Goal: Obtain resource: Download file/media

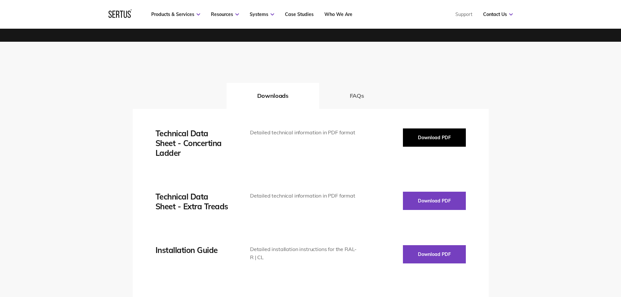
scroll to position [847, 0]
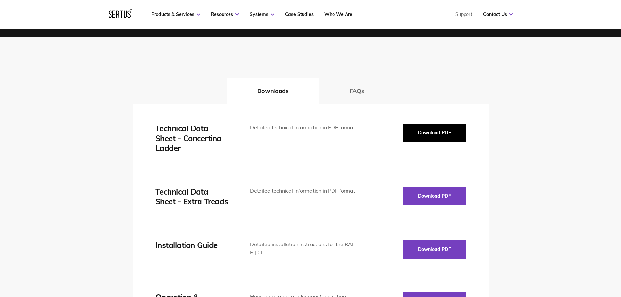
click at [437, 132] on button "Download PDF" at bounding box center [434, 132] width 63 height 18
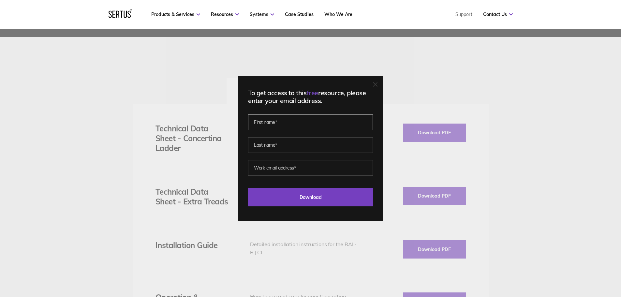
click at [303, 122] on input "text" at bounding box center [310, 122] width 125 height 16
type input "[PERSON_NAME]"
type input "Hinich"
type input "[PERSON_NAME][EMAIL_ADDRESS][DOMAIN_NAME]"
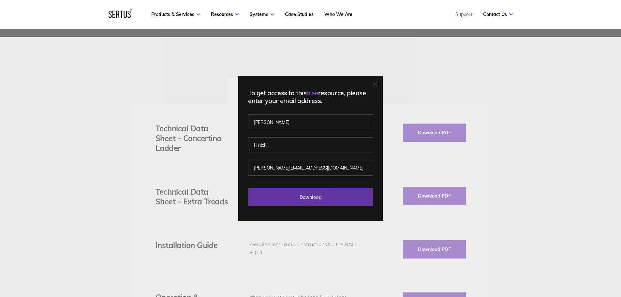
click at [286, 198] on input "Download" at bounding box center [310, 197] width 125 height 18
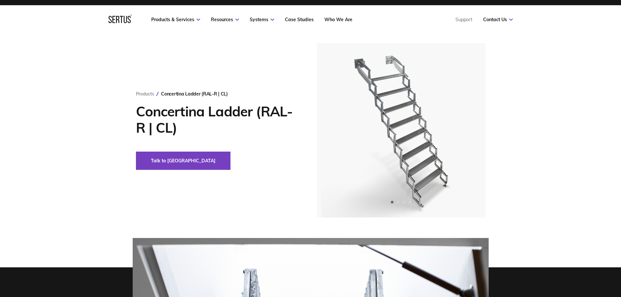
scroll to position [0, 0]
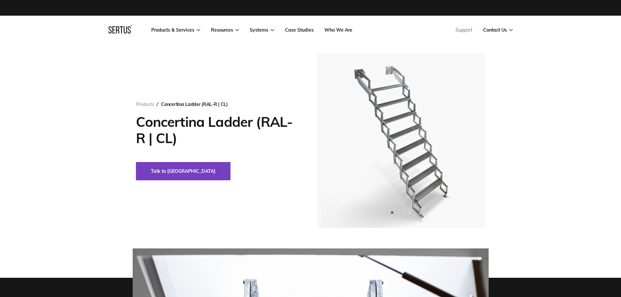
click at [148, 103] on link "Products" at bounding box center [145, 104] width 18 height 6
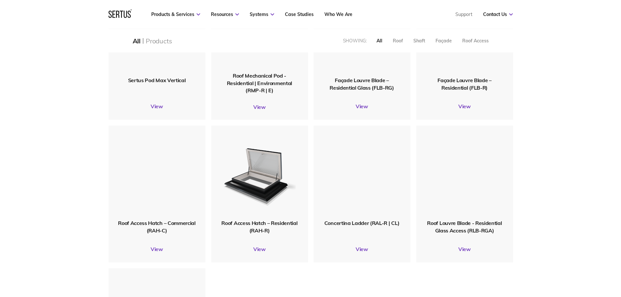
scroll to position [684, 0]
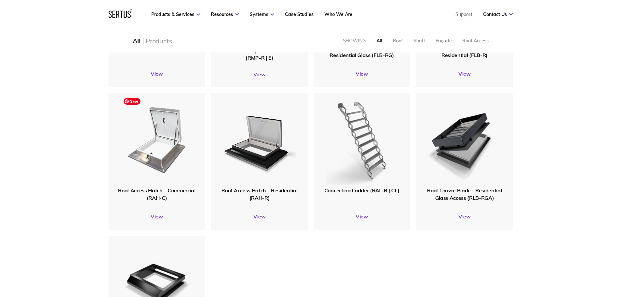
click at [154, 153] on img at bounding box center [156, 140] width 75 height 92
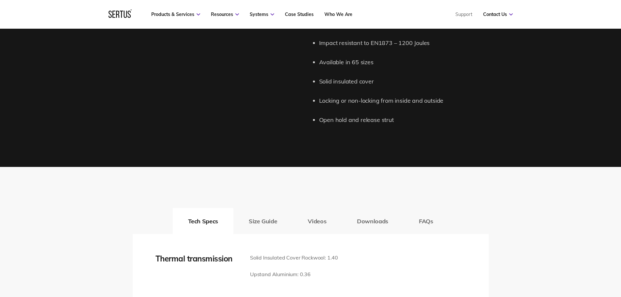
scroll to position [749, 0]
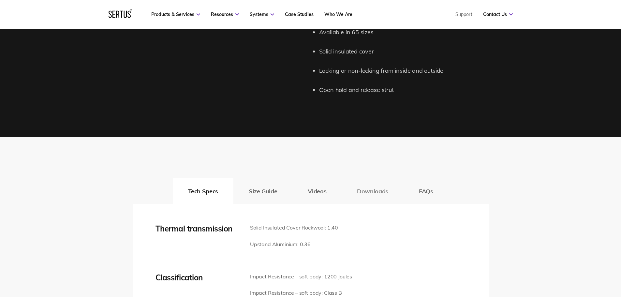
click at [364, 190] on button "Downloads" at bounding box center [372, 191] width 62 height 26
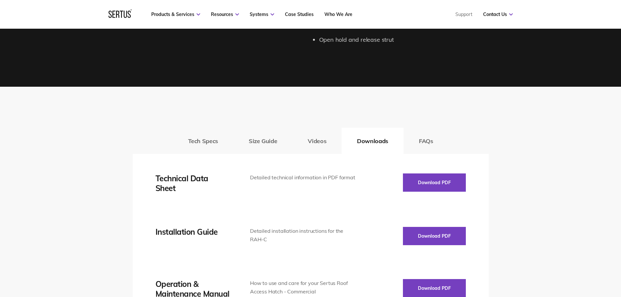
scroll to position [847, 0]
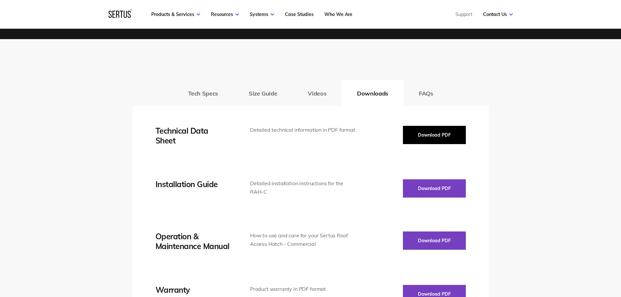
click at [427, 127] on button "Download PDF" at bounding box center [434, 135] width 63 height 18
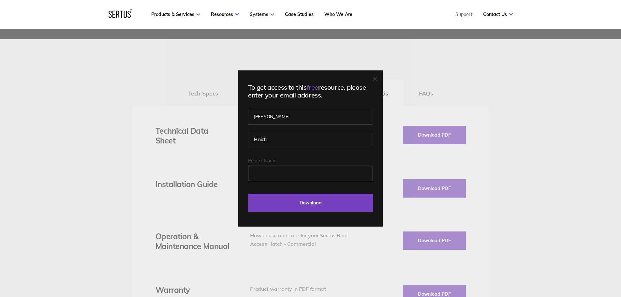
click at [282, 171] on input "Project Name" at bounding box center [310, 174] width 125 height 16
type input "[GEOGRAPHIC_DATA]"
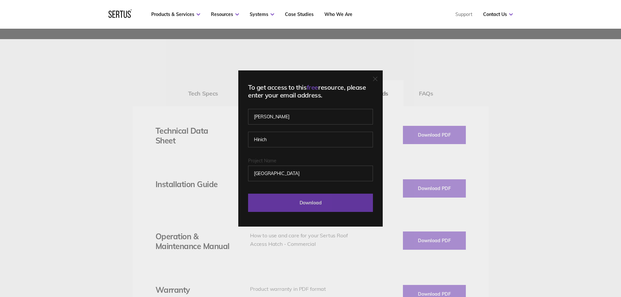
click at [312, 203] on input "Download" at bounding box center [310, 203] width 125 height 18
